Goal: Task Accomplishment & Management: Manage account settings

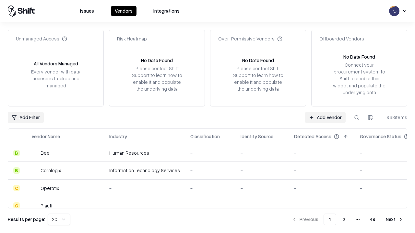
click at [325, 117] on link "Add Vendor" at bounding box center [325, 118] width 40 height 12
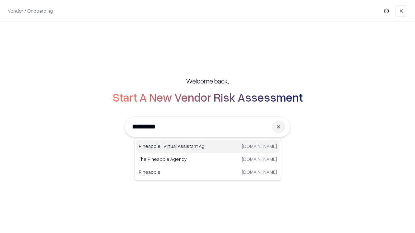
click at [208, 146] on div "Pineapple | Virtual Assistant Agency [DOMAIN_NAME]" at bounding box center [207, 146] width 143 height 13
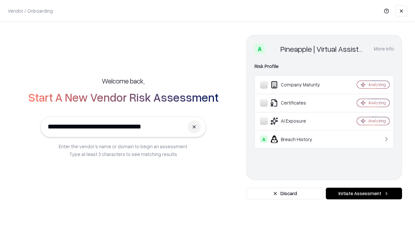
type input "**********"
click at [363, 194] on button "Initiate Assessment" at bounding box center [364, 194] width 76 height 12
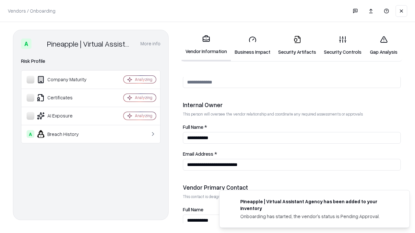
scroll to position [336, 0]
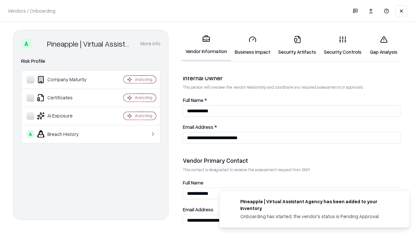
click at [252, 45] on link "Business Impact" at bounding box center [252, 45] width 43 height 30
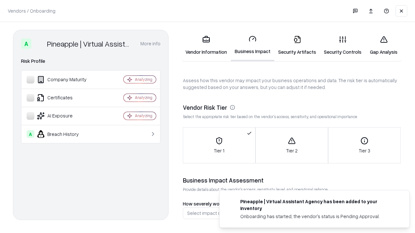
click at [297, 45] on link "Security Artifacts" at bounding box center [297, 45] width 46 height 30
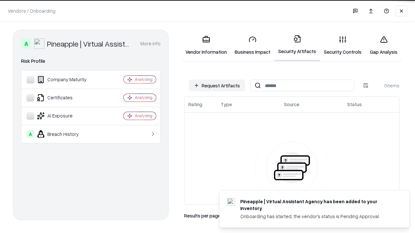
click at [217, 86] on button "Request Artifacts" at bounding box center [217, 86] width 56 height 12
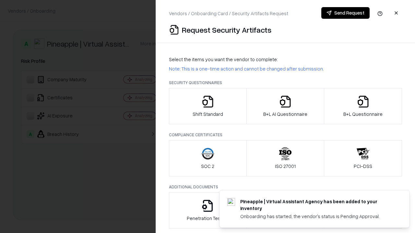
click at [207, 106] on icon "button" at bounding box center [207, 101] width 13 height 13
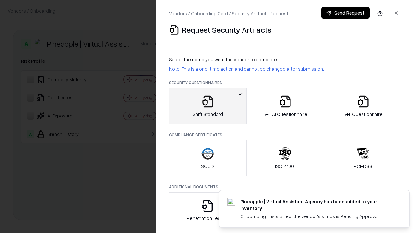
click at [345, 13] on button "Send Request" at bounding box center [345, 13] width 48 height 12
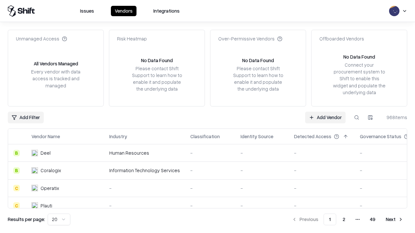
click at [356, 117] on button at bounding box center [356, 118] width 12 height 12
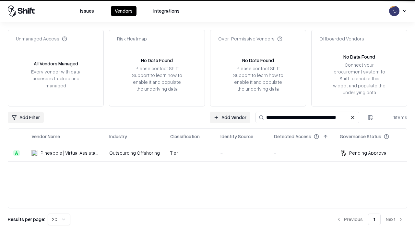
type input "**********"
click at [211, 153] on td "Tier 1" at bounding box center [190, 152] width 50 height 17
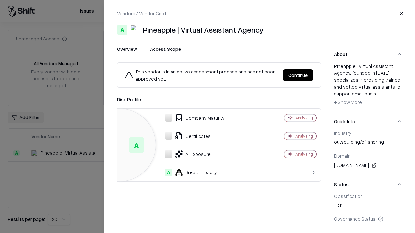
click at [298, 75] on button "Continue" at bounding box center [298, 75] width 30 height 12
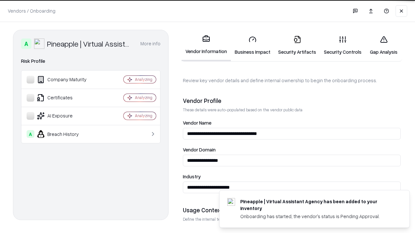
click at [297, 45] on link "Security Artifacts" at bounding box center [297, 45] width 46 height 30
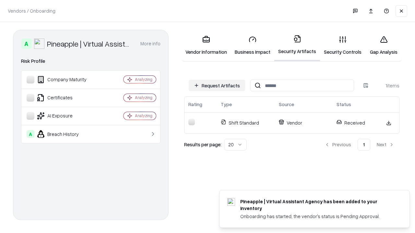
click at [342, 45] on link "Security Controls" at bounding box center [342, 45] width 45 height 30
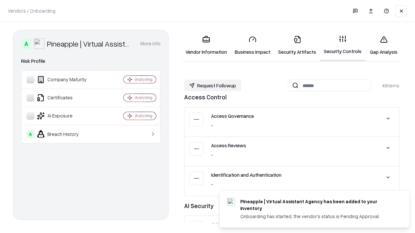
click at [212, 86] on button "Request Followup" at bounding box center [212, 86] width 57 height 12
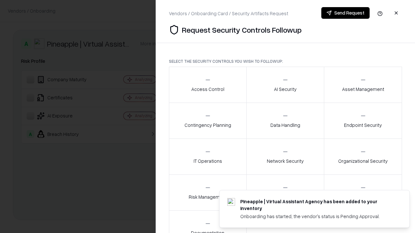
click at [207, 85] on div "Access Control" at bounding box center [207, 85] width 33 height 16
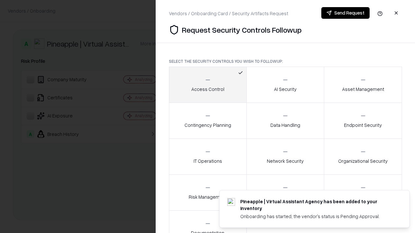
click at [345, 13] on button "Send Request" at bounding box center [345, 13] width 48 height 12
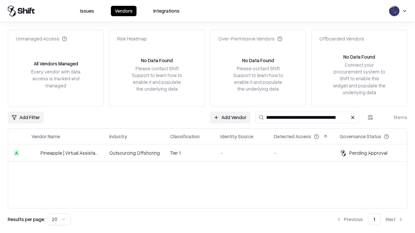
type input "**********"
click at [211, 153] on td "Tier 1" at bounding box center [190, 152] width 50 height 17
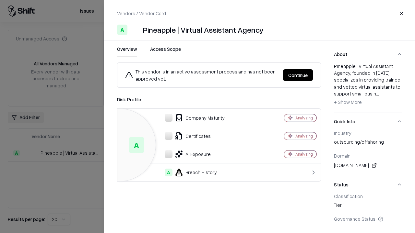
click at [298, 75] on button "Continue" at bounding box center [298, 75] width 30 height 12
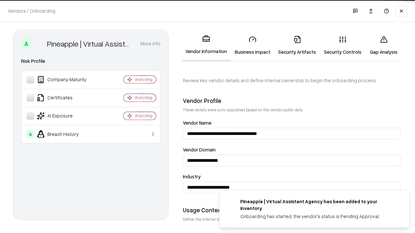
click at [383, 45] on link "Gap Analysis" at bounding box center [383, 45] width 37 height 30
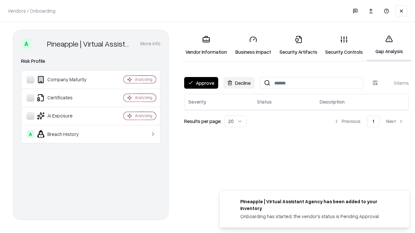
click at [201, 83] on button "Approve" at bounding box center [201, 83] width 34 height 12
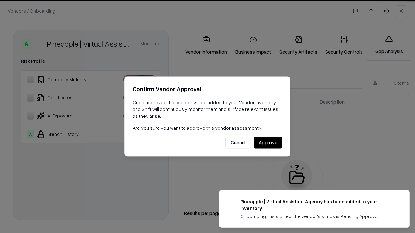
click at [268, 143] on button "Approve" at bounding box center [267, 143] width 29 height 12
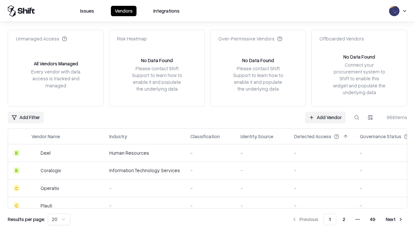
type input "**********"
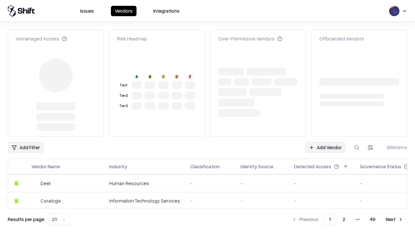
click at [325, 142] on link "Add Vendor" at bounding box center [325, 148] width 40 height 12
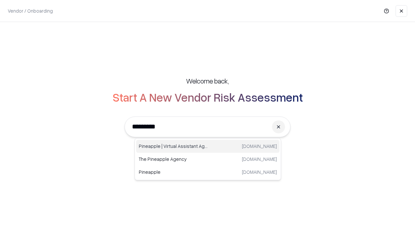
click at [208, 146] on div "Pineapple | Virtual Assistant Agency [DOMAIN_NAME]" at bounding box center [207, 146] width 143 height 13
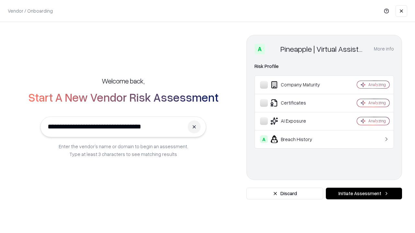
type input "**********"
click at [363, 194] on button "Initiate Assessment" at bounding box center [364, 194] width 76 height 12
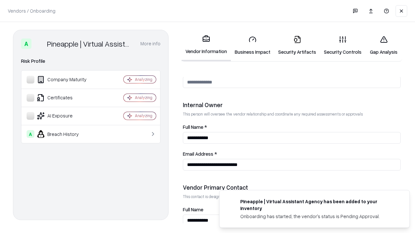
scroll to position [336, 0]
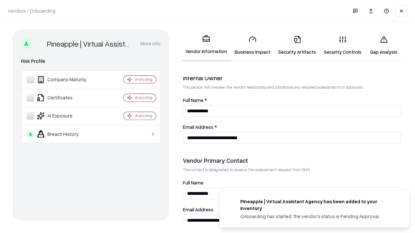
click at [383, 45] on link "Gap Analysis" at bounding box center [383, 45] width 37 height 30
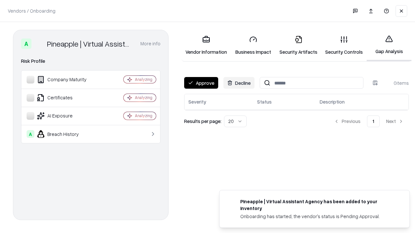
click at [201, 83] on button "Approve" at bounding box center [201, 83] width 34 height 12
